Goal: Information Seeking & Learning: Learn about a topic

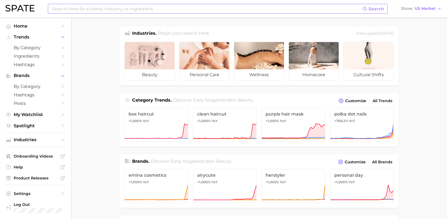
click at [168, 8] on input at bounding box center [206, 8] width 311 height 9
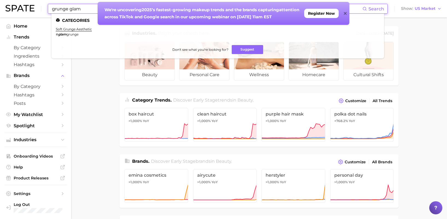
type input "grunge glam"
click at [346, 14] on icon at bounding box center [345, 13] width 3 height 4
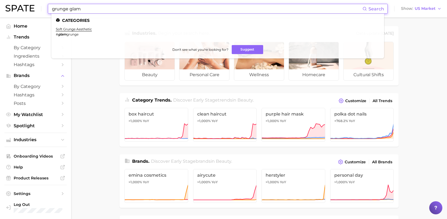
click at [173, 11] on input "grunge glam" at bounding box center [206, 8] width 311 height 9
click at [79, 30] on link "soft grunge aesthetic" at bounding box center [74, 29] width 36 height 4
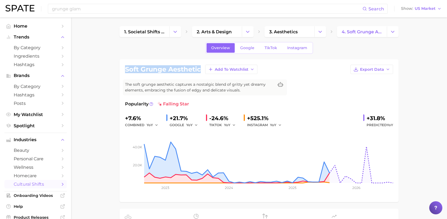
drag, startPoint x: 200, startPoint y: 70, endPoint x: 124, endPoint y: 69, distance: 76.0
click at [124, 69] on div "soft grunge aesthetic Add to Watchlist Export Data The soft grunge aesthetic ca…" at bounding box center [258, 130] width 279 height 143
copy h1 "soft grunge aesthetic"
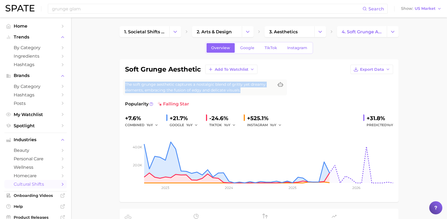
drag, startPoint x: 246, startPoint y: 90, endPoint x: 123, endPoint y: 85, distance: 123.4
click at [123, 85] on div "The soft grunge aesthetic captures a nostalgic blend of gritty yet dreamy eleme…" at bounding box center [205, 88] width 164 height 16
copy span "The soft grunge aesthetic captures a nostalgic blend of gritty yet dreamy eleme…"
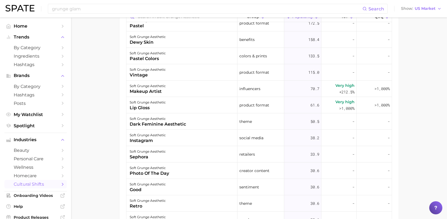
scroll to position [120, 0]
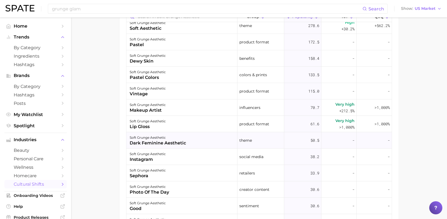
drag, startPoint x: 186, startPoint y: 143, endPoint x: 133, endPoint y: 145, distance: 53.9
click at [133, 145] on div "soft grunge aesthetic dark feminine aesthetic" at bounding box center [181, 140] width 111 height 16
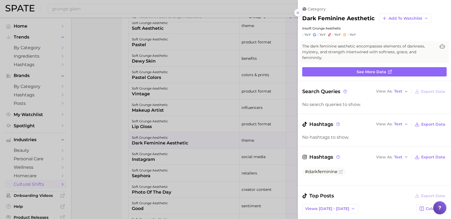
click at [100, 145] on div at bounding box center [225, 109] width 451 height 219
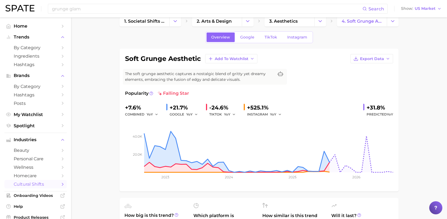
scroll to position [0, 0]
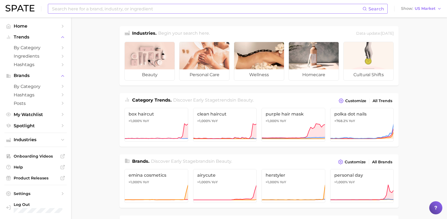
click at [165, 11] on input at bounding box center [206, 8] width 311 height 9
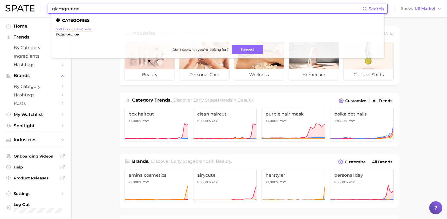
type input "glamgrunge"
click at [73, 30] on link "soft grunge aesthetic" at bounding box center [74, 29] width 36 height 4
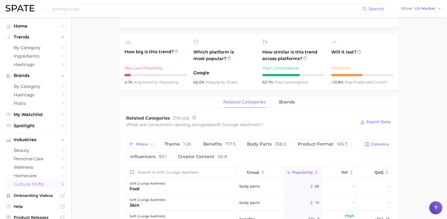
scroll to position [25, 0]
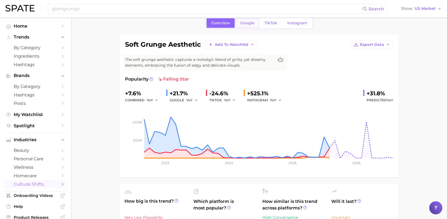
click at [251, 24] on span "Google" at bounding box center [247, 23] width 14 height 5
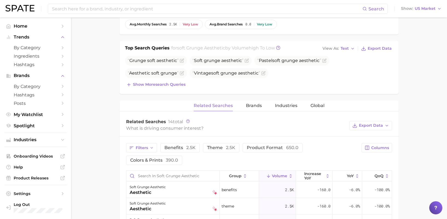
scroll to position [182, 0]
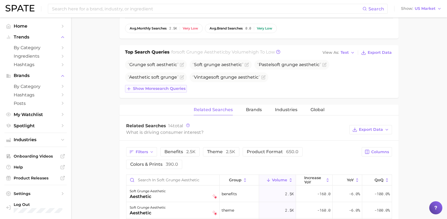
click at [175, 89] on span "Show more search queries" at bounding box center [159, 88] width 52 height 5
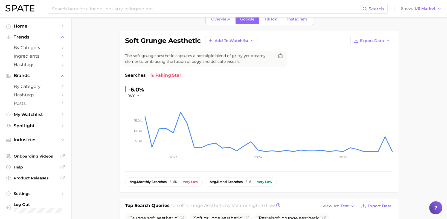
scroll to position [0, 0]
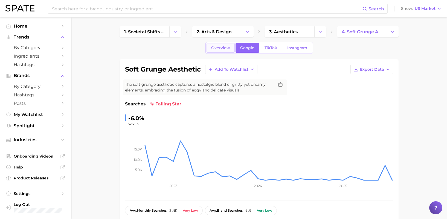
click at [221, 46] on span "Overview" at bounding box center [220, 48] width 19 height 5
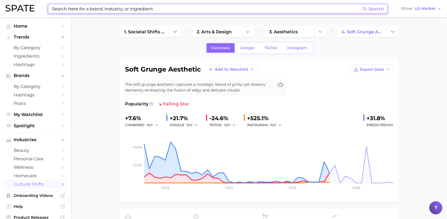
click at [200, 9] on input at bounding box center [206, 8] width 311 height 9
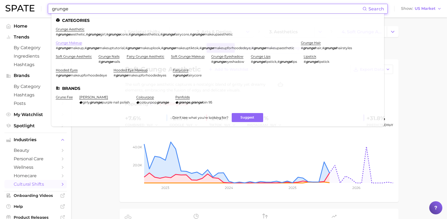
type input "grunge"
click at [73, 43] on link "grunge makeup" at bounding box center [69, 43] width 26 height 4
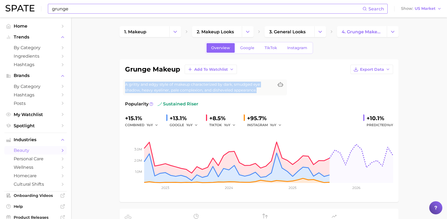
drag, startPoint x: 262, startPoint y: 89, endPoint x: 122, endPoint y: 84, distance: 139.8
click at [122, 84] on div "grunge makeup Add to Watchlist Export Data A gritty and edgy style of makeup ch…" at bounding box center [258, 130] width 279 height 143
copy span "A gritty and edgy style of makeup characterized by dark, smudged eye shadow, he…"
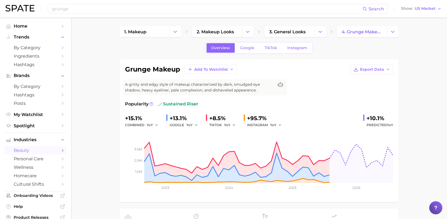
click at [246, 46] on span "Google" at bounding box center [247, 48] width 14 height 5
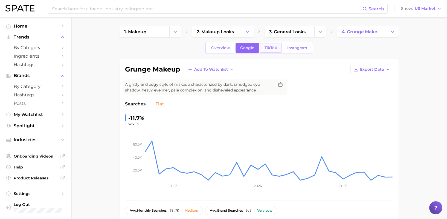
click at [273, 48] on span "TikTok" at bounding box center [270, 48] width 13 height 5
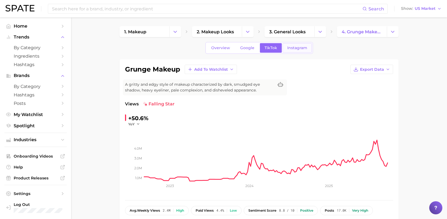
click at [301, 48] on span "Instagram" at bounding box center [297, 48] width 20 height 5
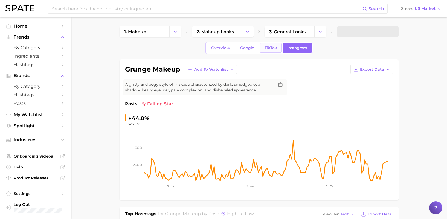
click at [271, 51] on link "TikTok" at bounding box center [271, 48] width 22 height 10
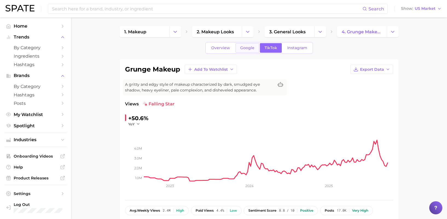
click at [239, 50] on link "Google" at bounding box center [247, 48] width 24 height 10
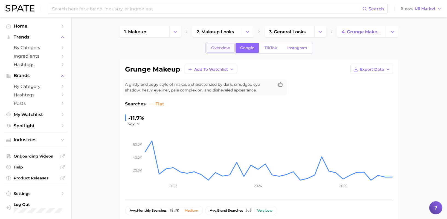
click at [223, 50] on span "Overview" at bounding box center [220, 48] width 19 height 5
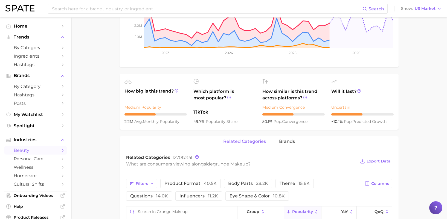
scroll to position [137, 0]
